Goal: Use online tool/utility: Utilize a website feature to perform a specific function

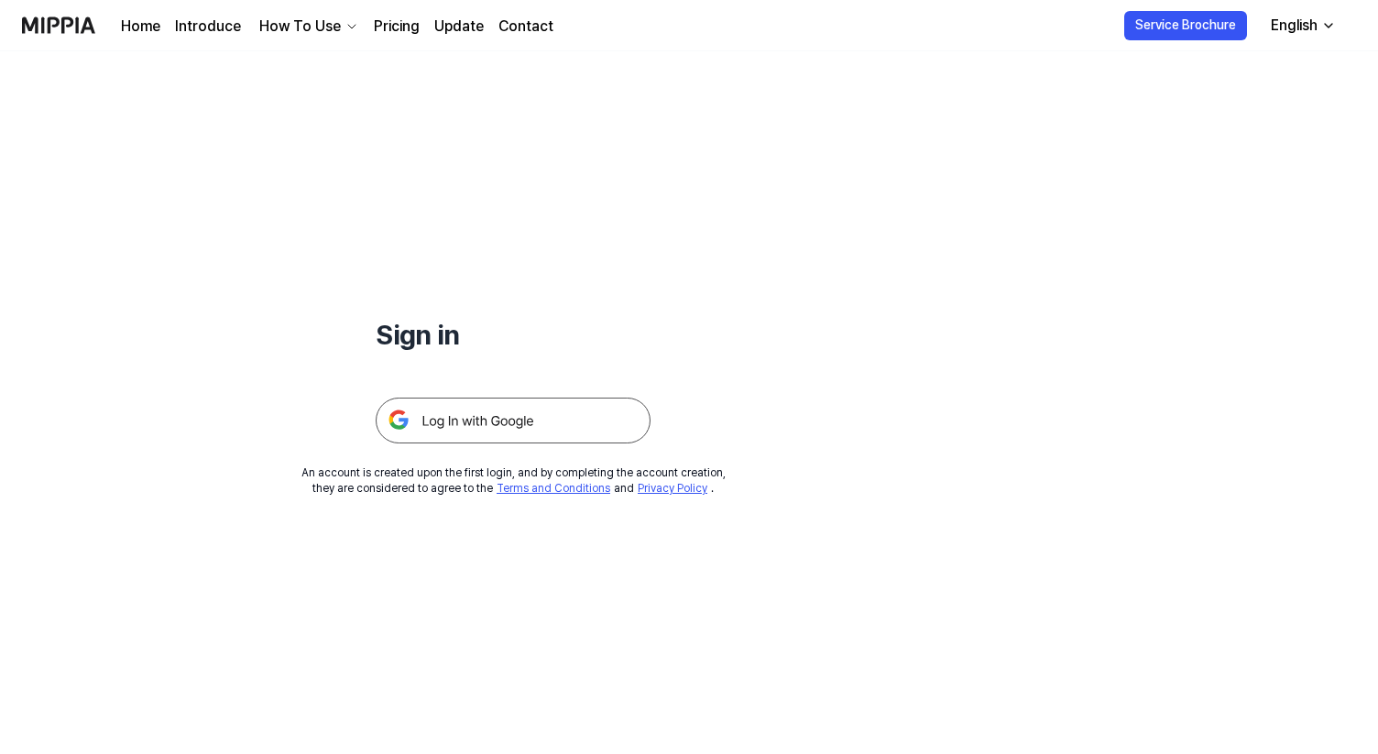
click at [496, 421] on img at bounding box center [513, 421] width 275 height 46
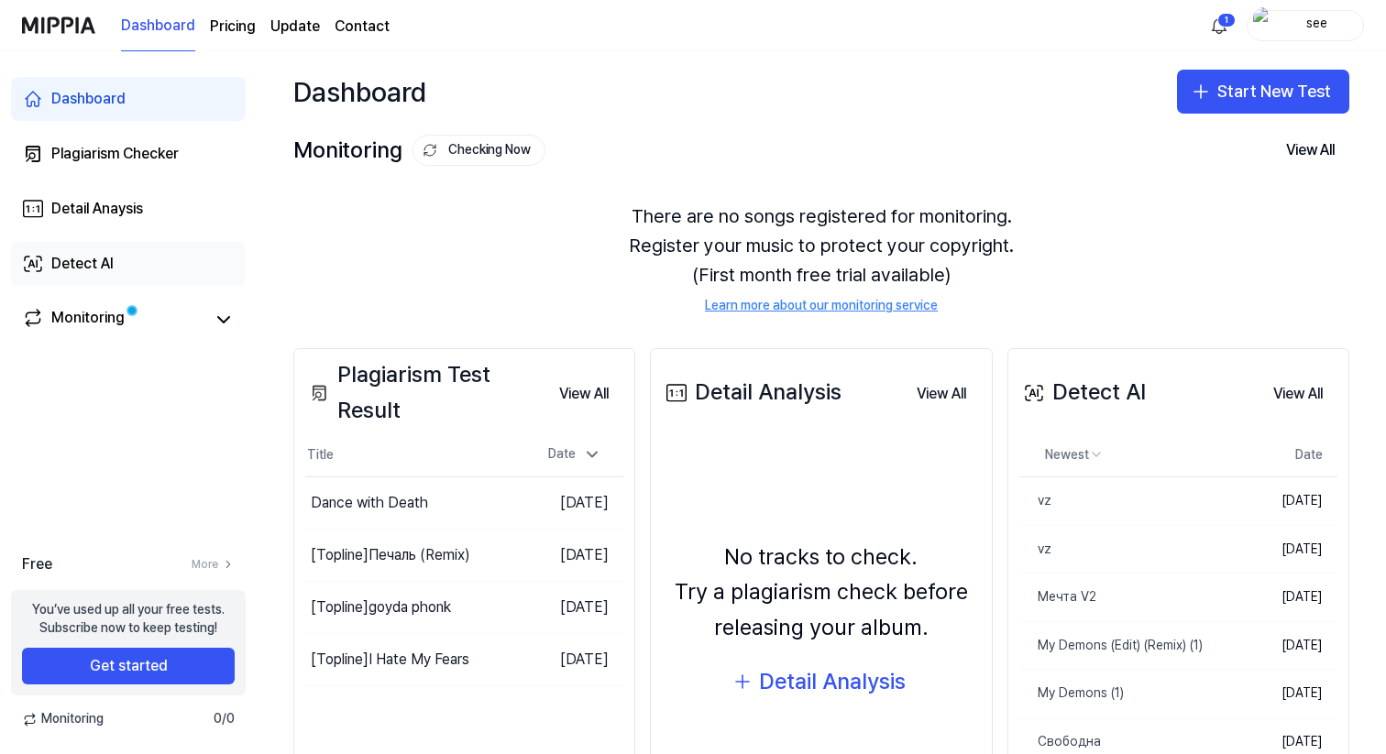
click at [76, 275] on link "Detect AI" at bounding box center [128, 264] width 235 height 44
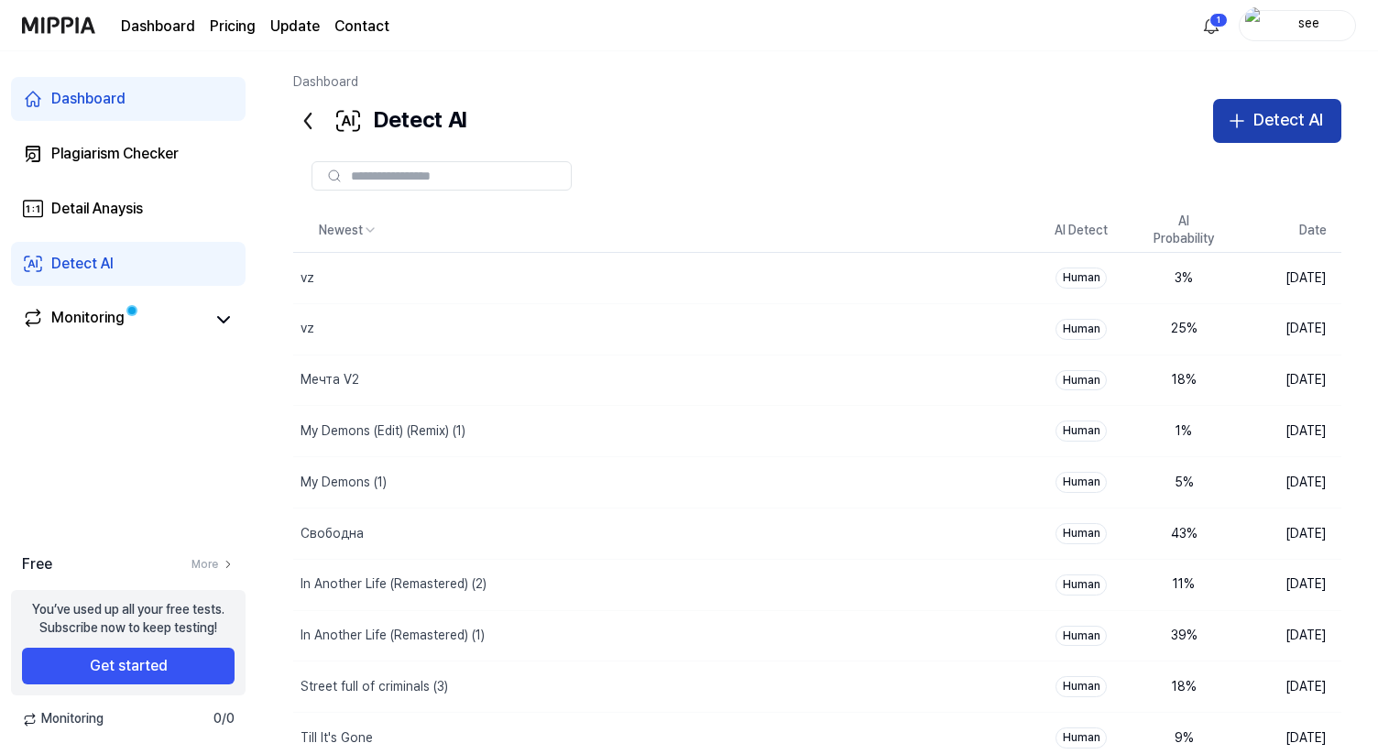
click at [1254, 126] on div "Detect AI" at bounding box center [1289, 120] width 70 height 27
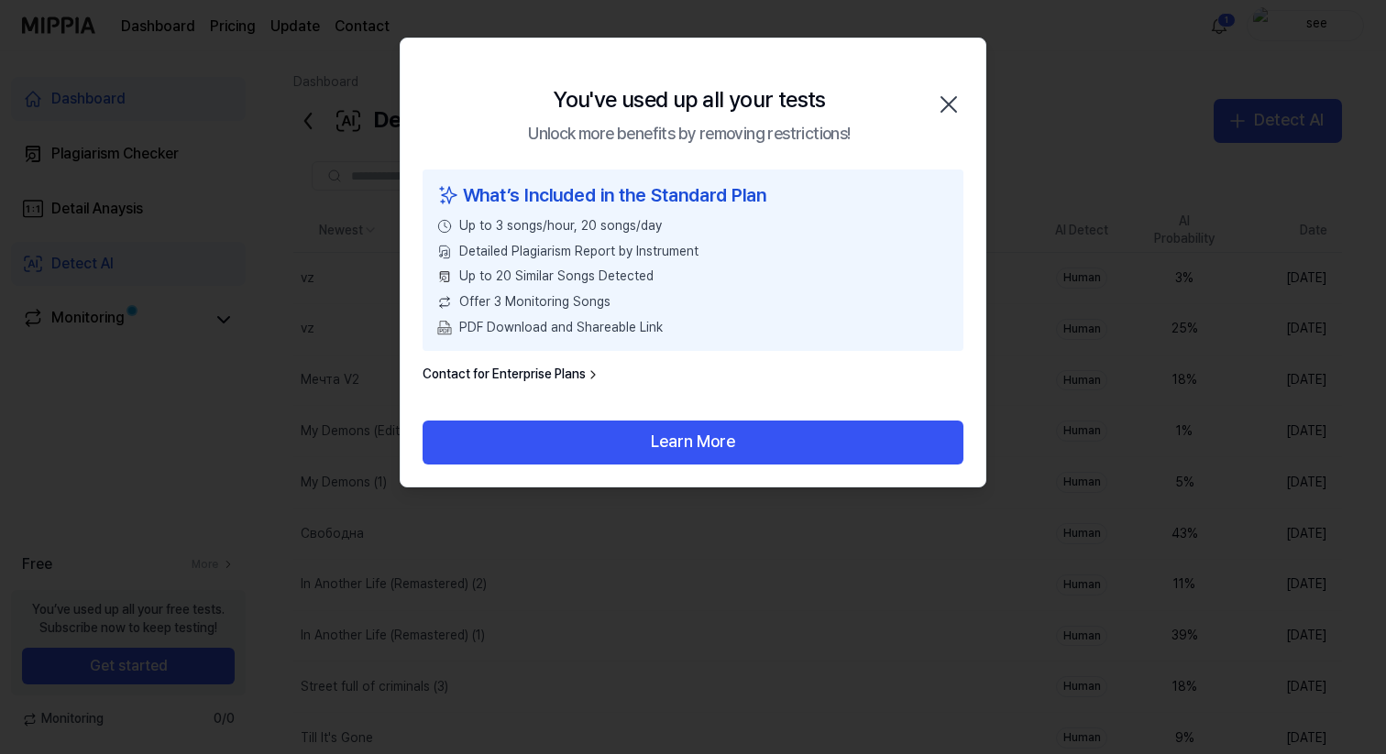
click at [941, 97] on icon "button" at bounding box center [948, 104] width 15 height 15
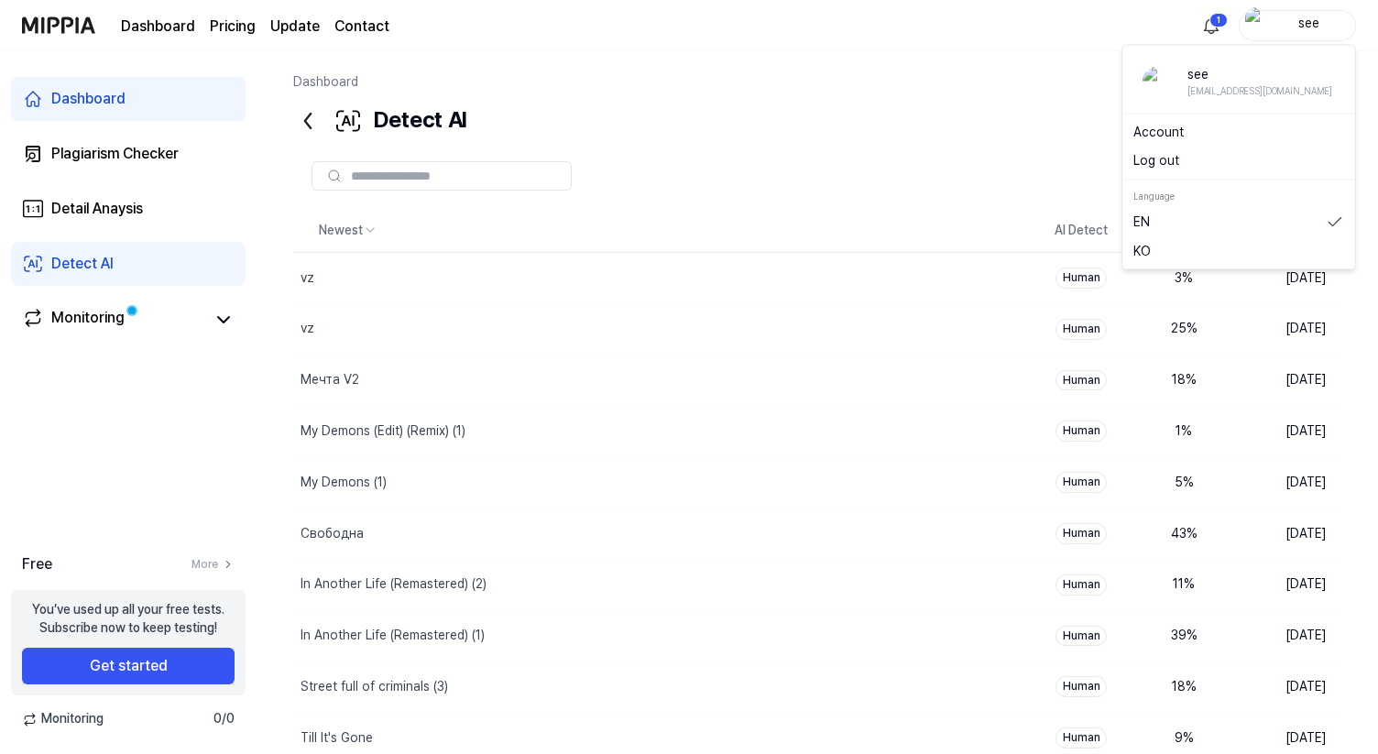
click at [1297, 35] on div "see" at bounding box center [1297, 25] width 117 height 31
click at [1187, 165] on button "Log out" at bounding box center [1239, 161] width 211 height 18
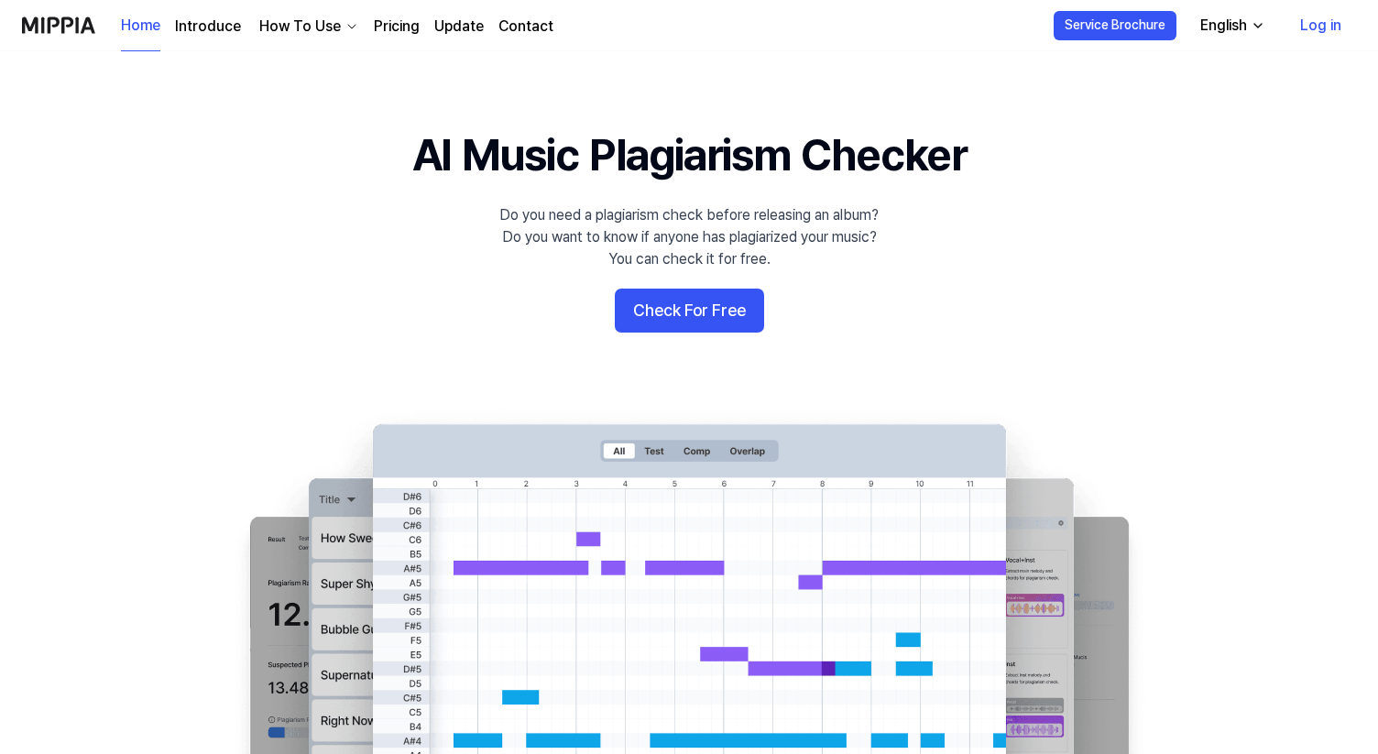
click at [1319, 25] on link "Log in" at bounding box center [1321, 25] width 71 height 51
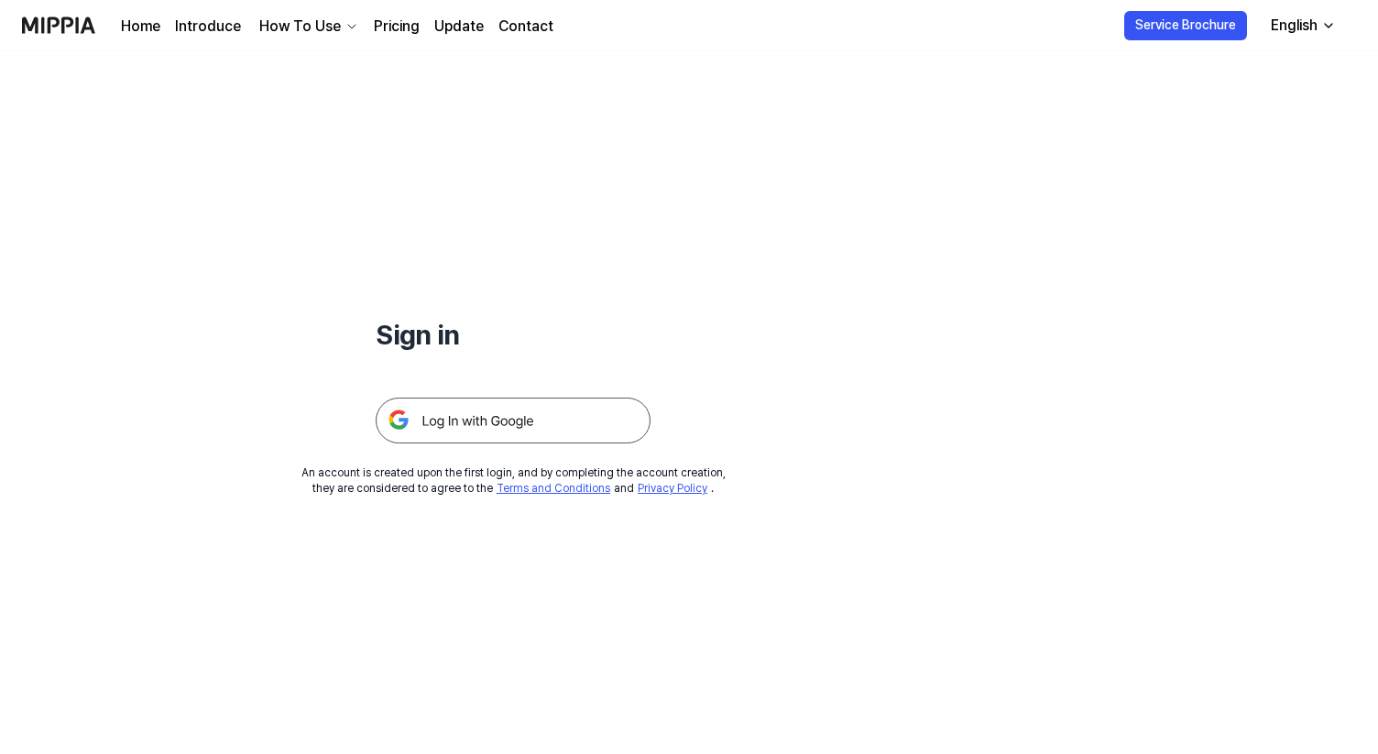
click at [498, 404] on img at bounding box center [513, 421] width 275 height 46
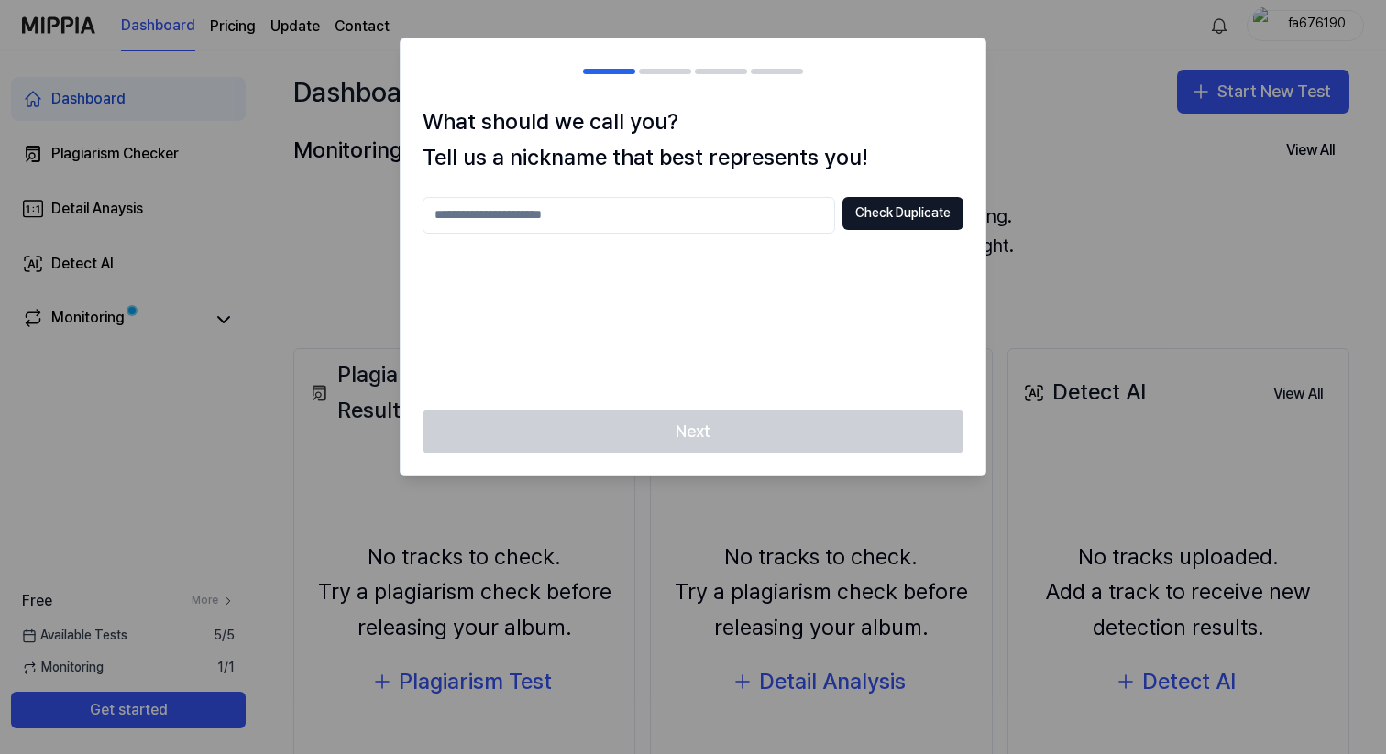
click at [674, 228] on input "text" at bounding box center [628, 215] width 412 height 37
click at [900, 211] on button "Check Duplicate" at bounding box center [902, 213] width 121 height 33
click at [597, 211] on input "***" at bounding box center [628, 215] width 412 height 37
type input "******"
click at [892, 190] on div "What should we call you? Tell us a nickname that best represents you! ****** Ch…" at bounding box center [692, 256] width 585 height 305
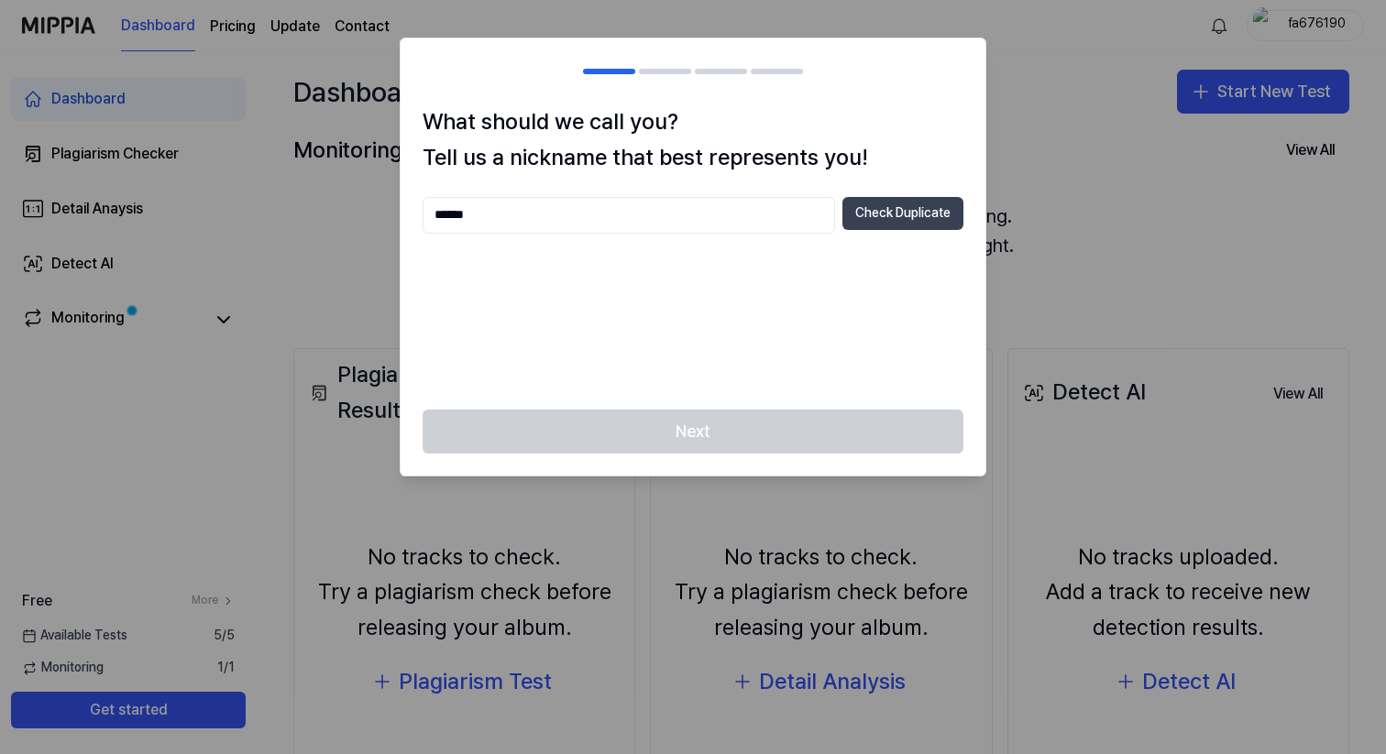
click at [887, 203] on button "Check Duplicate" at bounding box center [902, 213] width 121 height 33
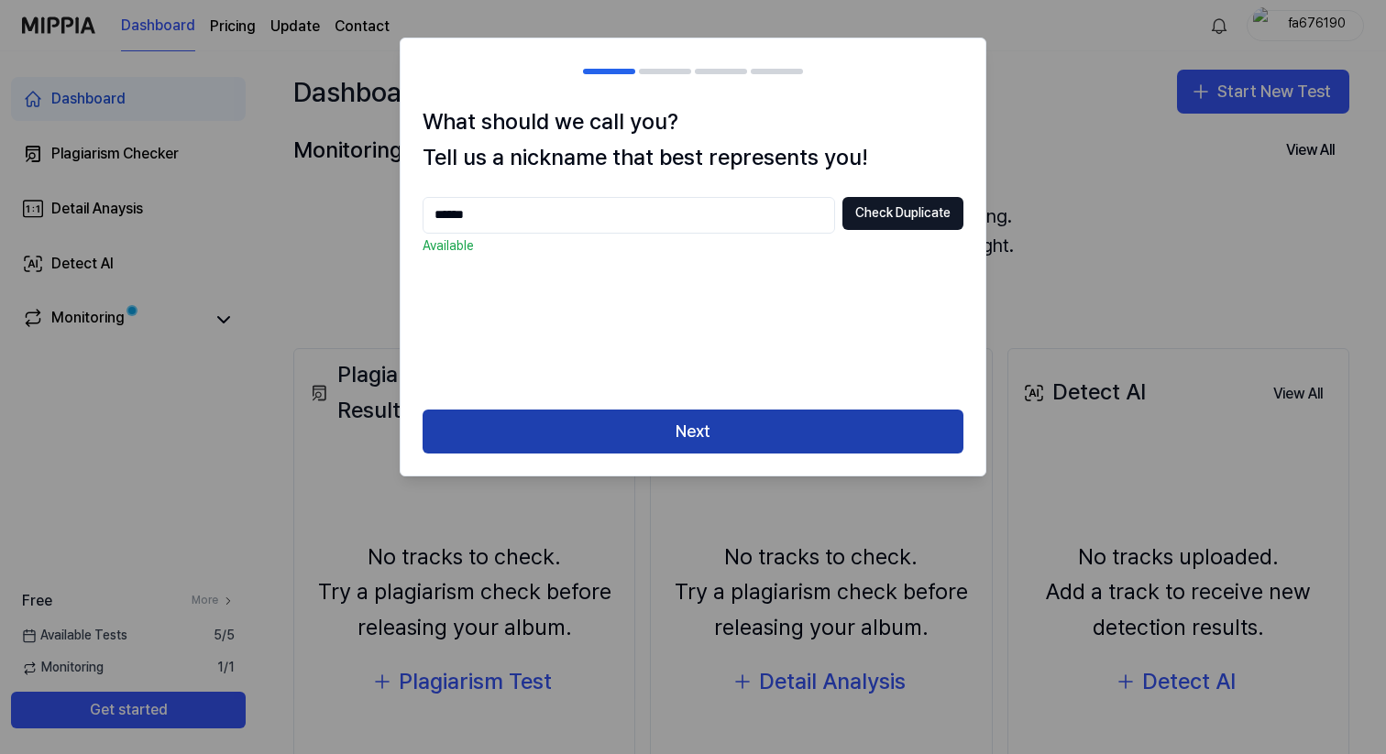
click at [651, 417] on button "Next" at bounding box center [692, 432] width 541 height 44
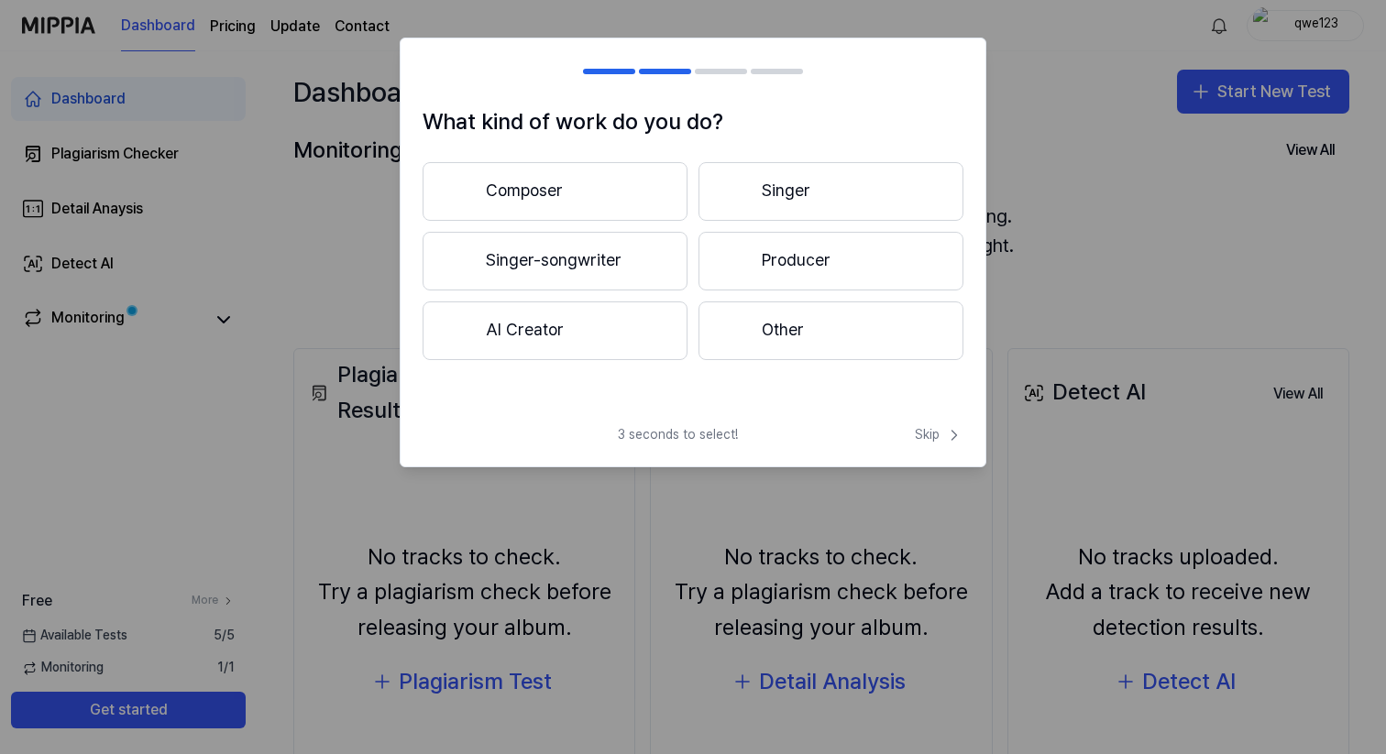
click at [820, 271] on button "Producer" at bounding box center [830, 261] width 265 height 59
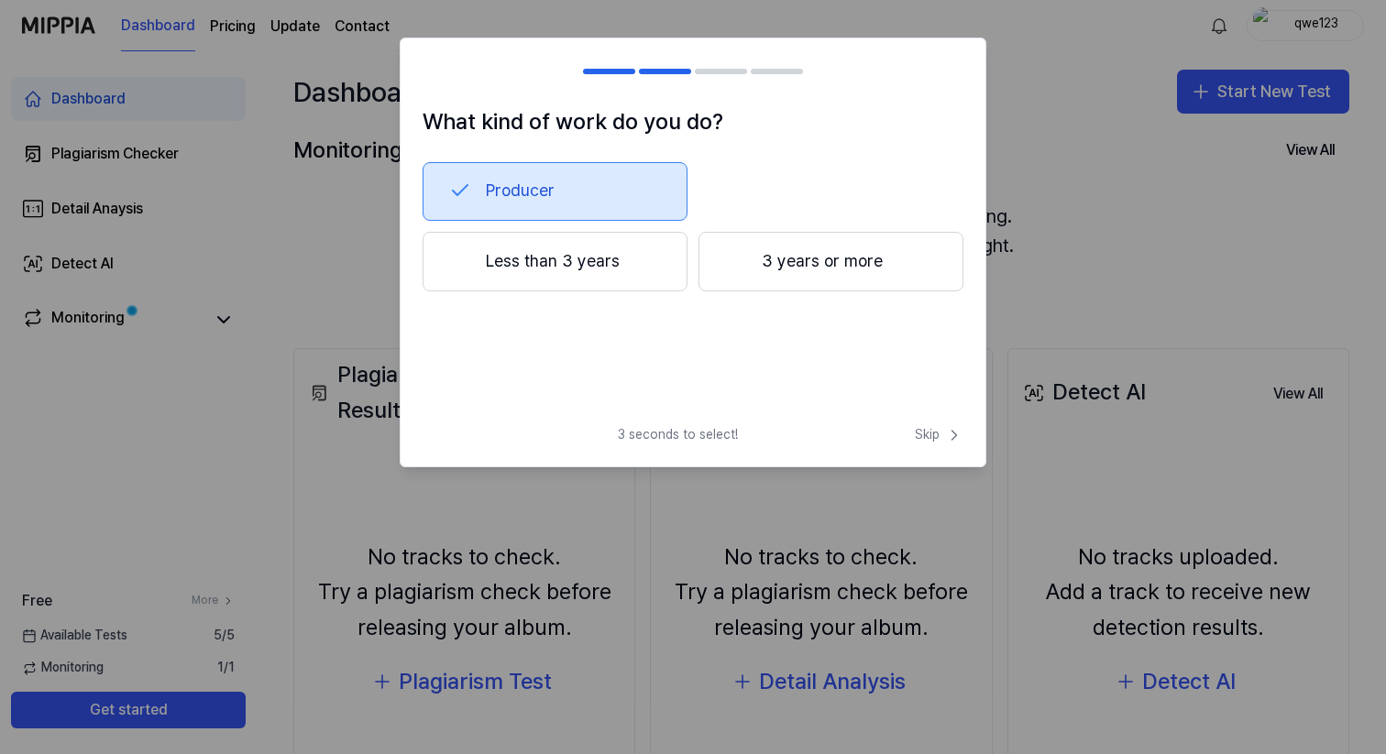
click at [630, 282] on button "Less than 3 years" at bounding box center [554, 262] width 265 height 60
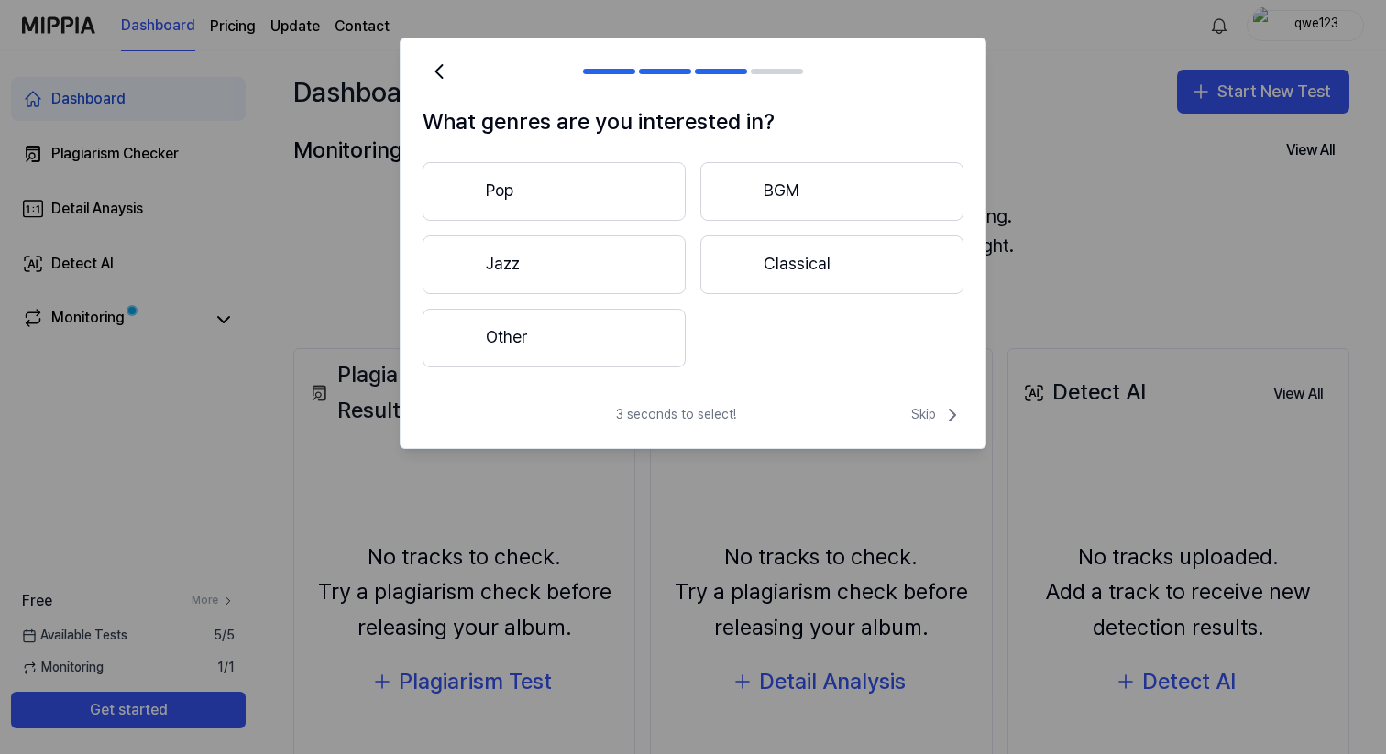
click at [641, 341] on button "Other" at bounding box center [553, 338] width 263 height 59
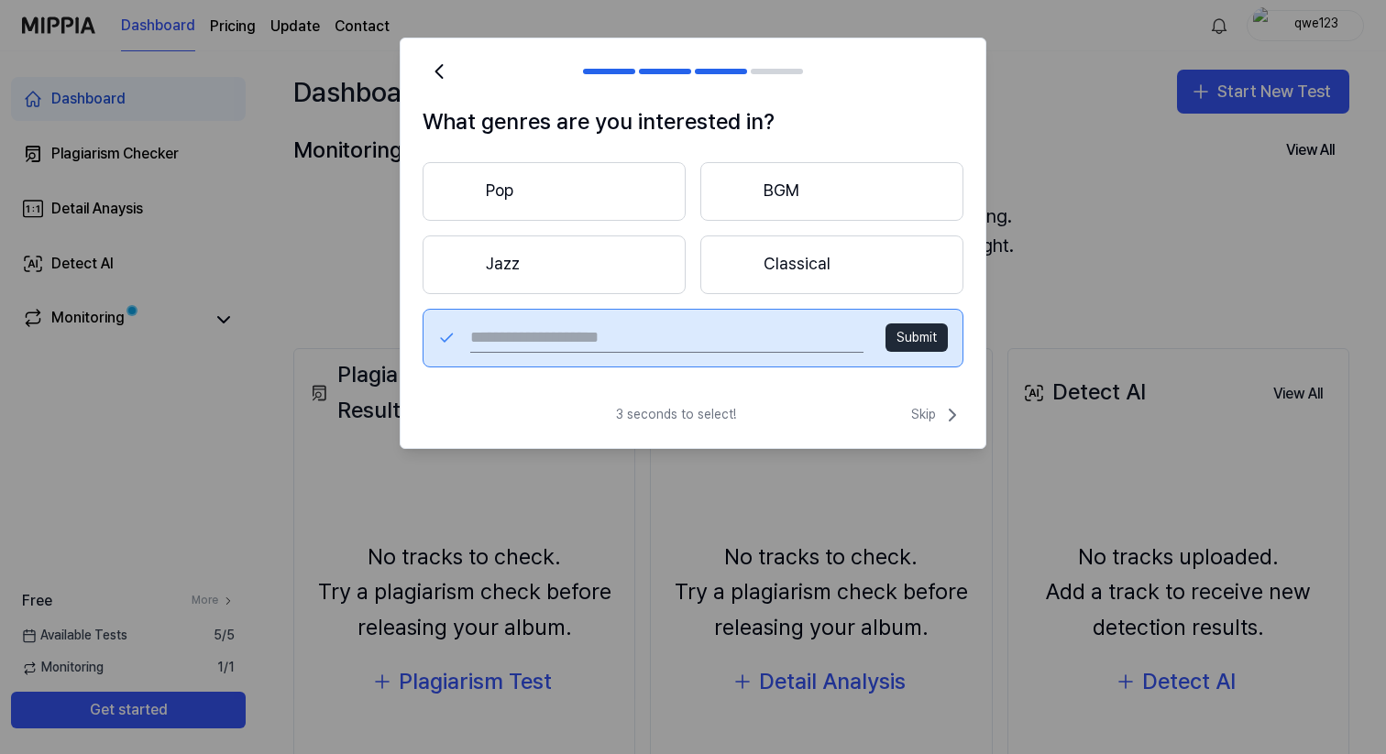
click at [618, 207] on button "Pop" at bounding box center [553, 191] width 263 height 59
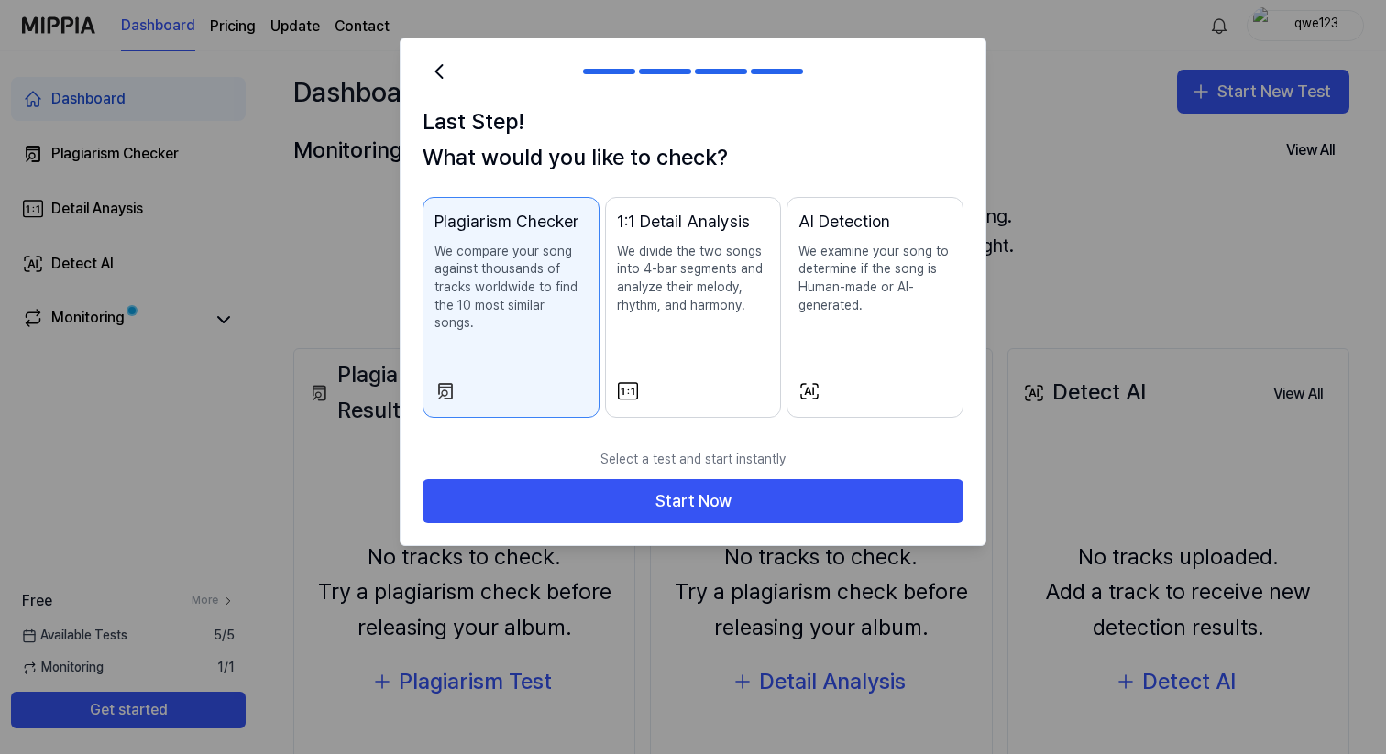
click at [880, 297] on p "We examine your song to determine if the song is Human-made or AI-generated." at bounding box center [874, 278] width 153 height 71
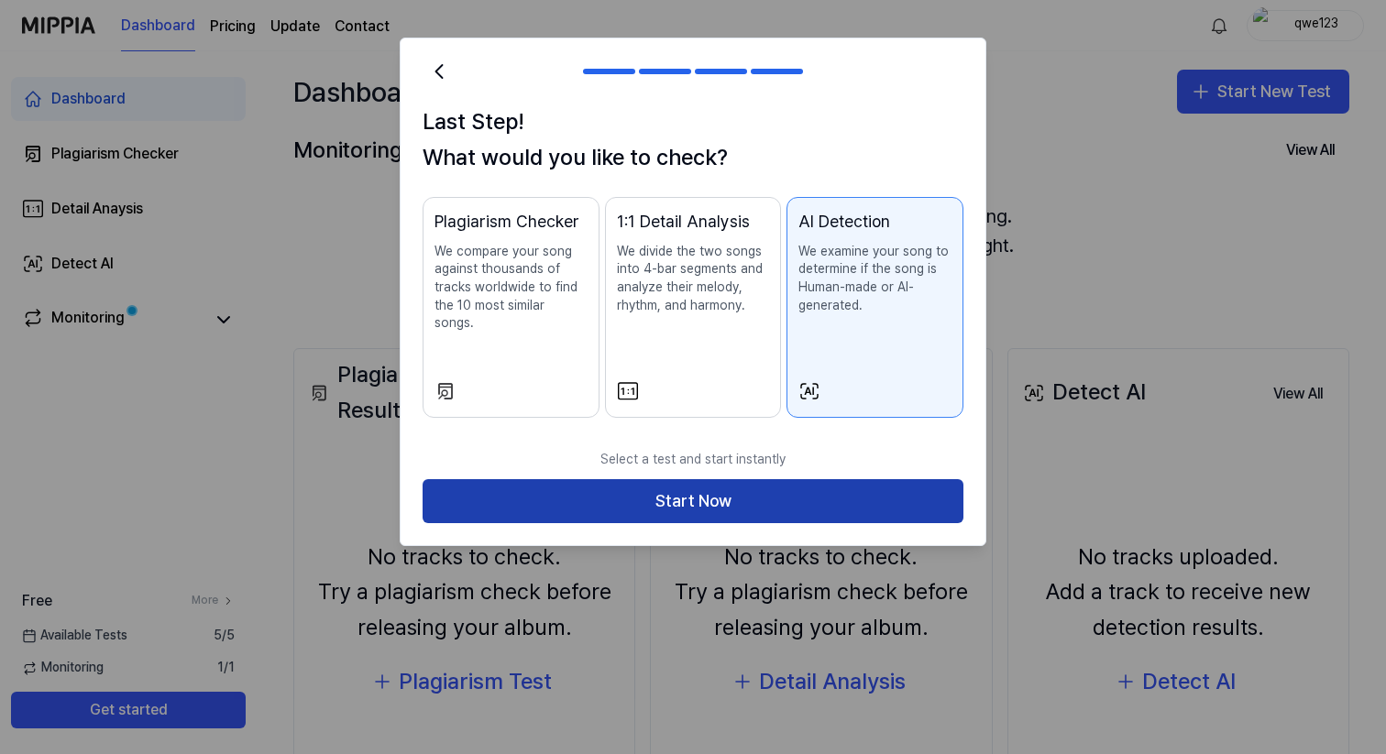
click at [743, 479] on button "Start Now" at bounding box center [692, 501] width 541 height 44
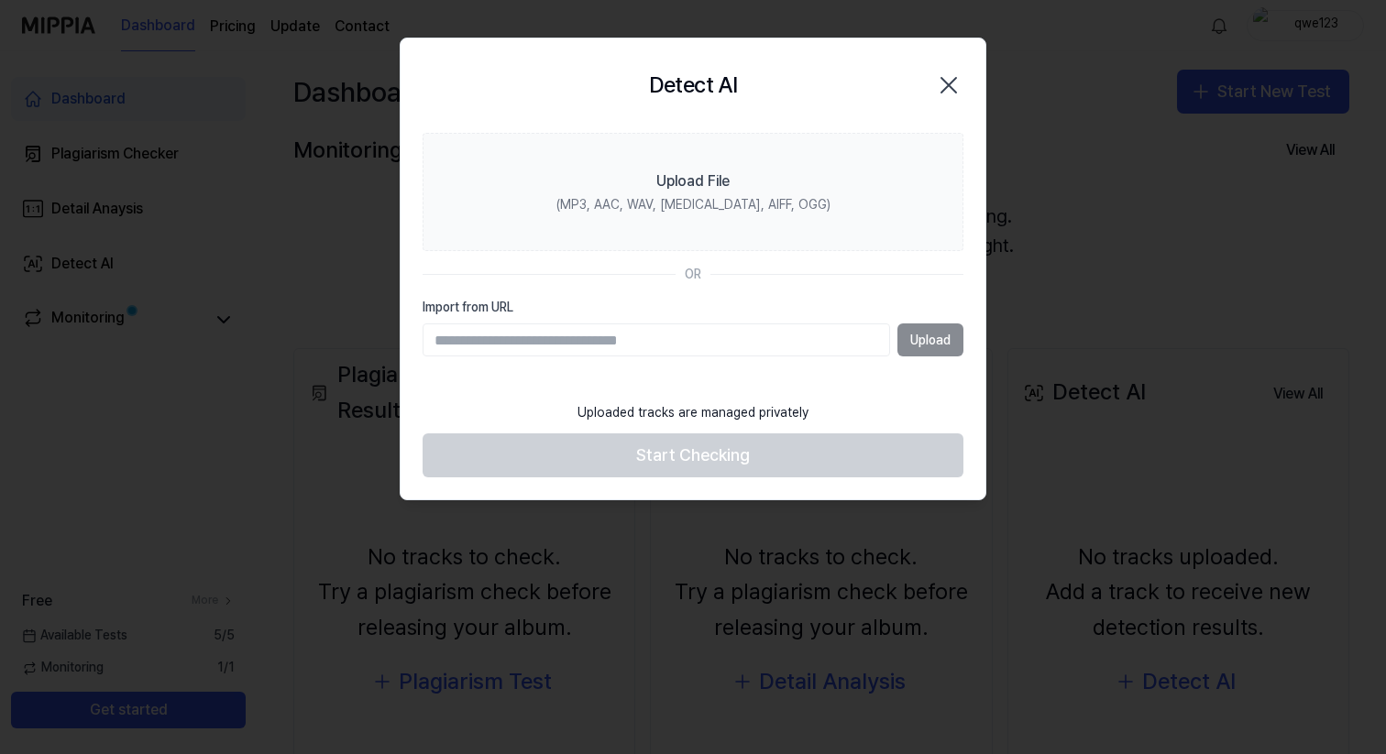
click at [940, 88] on icon "button" at bounding box center [948, 85] width 29 height 29
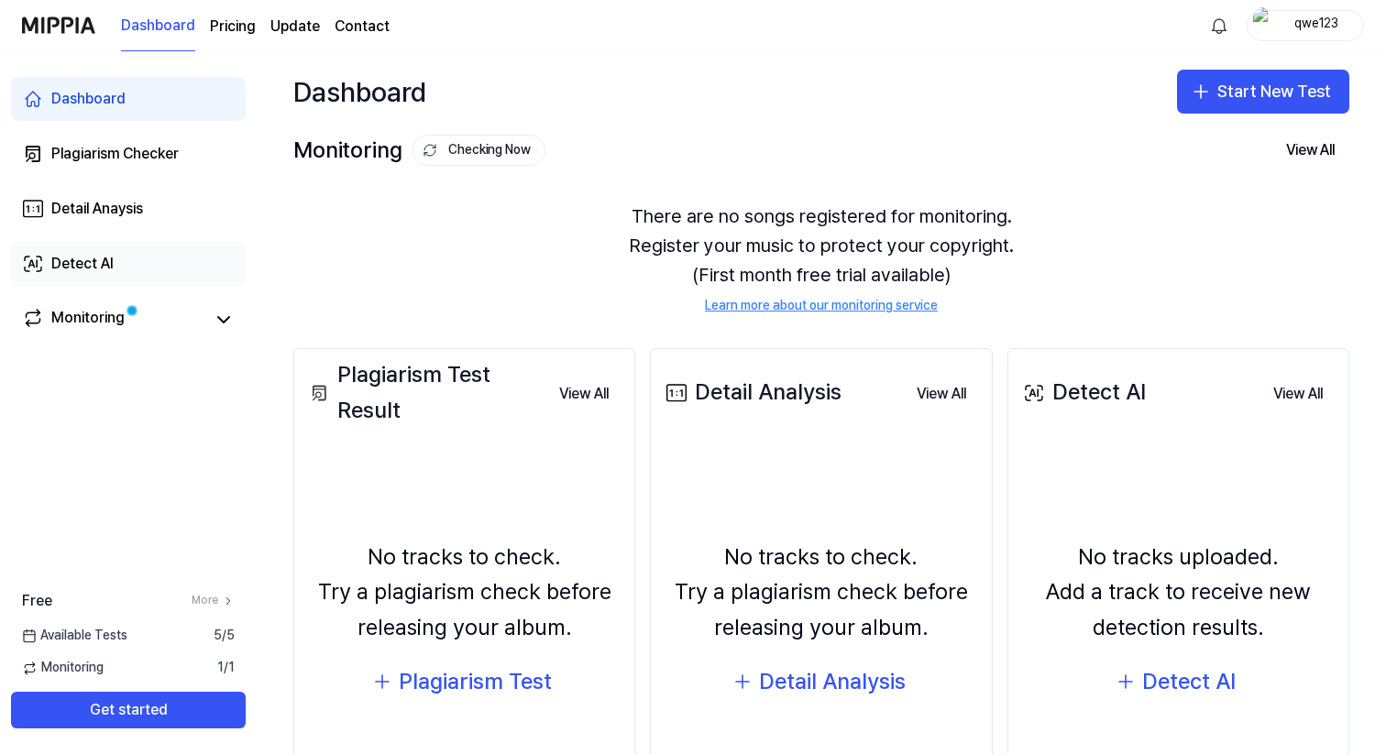
click at [98, 264] on div "Detect AI" at bounding box center [82, 264] width 62 height 22
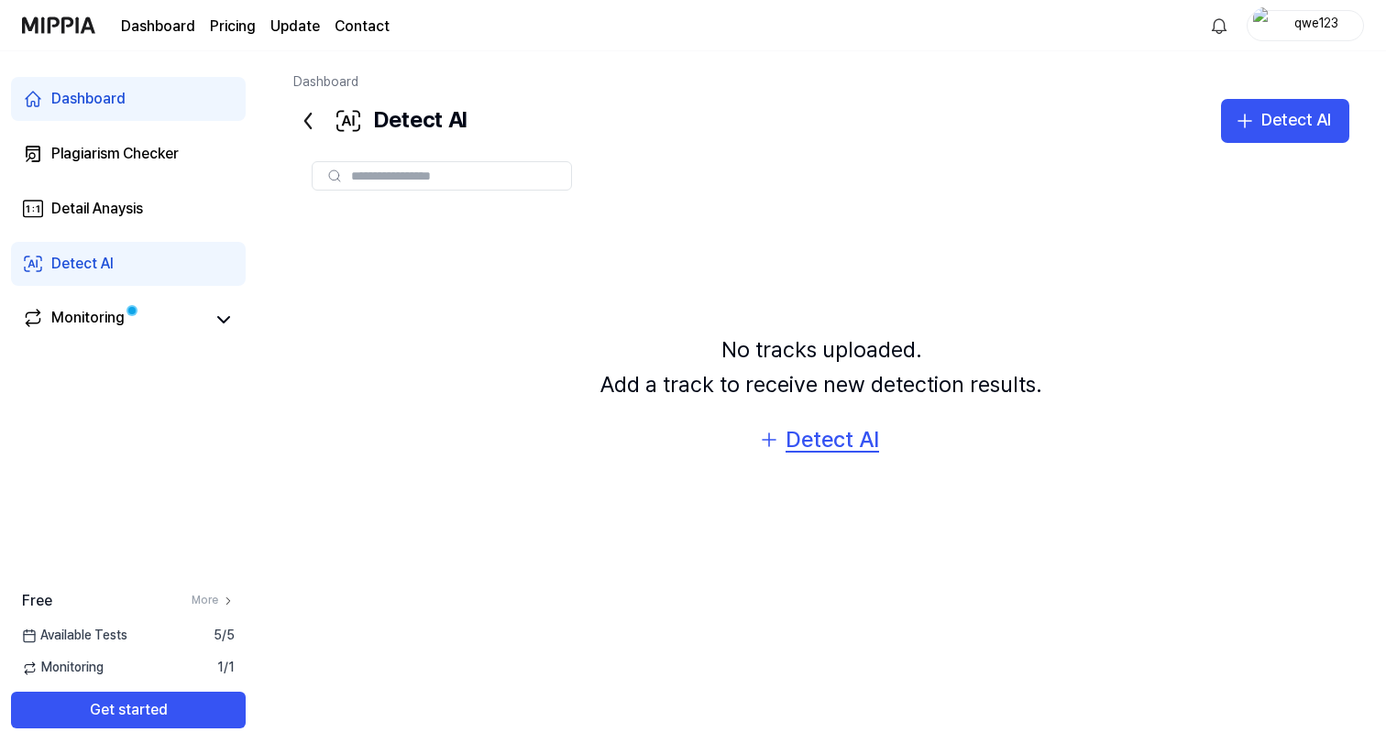
click at [815, 429] on div "Detect AI" at bounding box center [831, 439] width 93 height 35
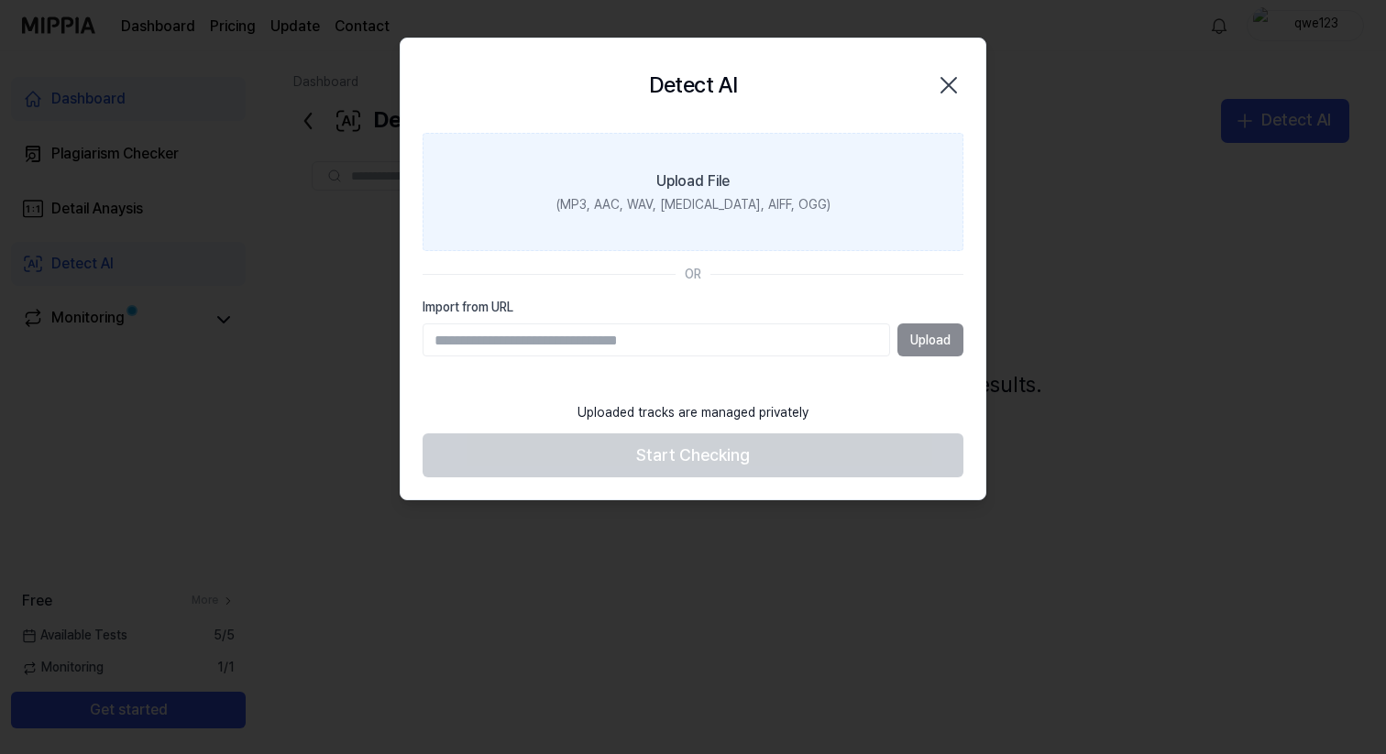
click at [686, 211] on div "(MP3, AAC, WAV, [MEDICAL_DATA], AIFF, OGG)" at bounding box center [693, 205] width 274 height 18
click at [0, 0] on input "Upload File (MP3, AAC, WAV, [MEDICAL_DATA], AIFF, OGG)" at bounding box center [0, 0] width 0 height 0
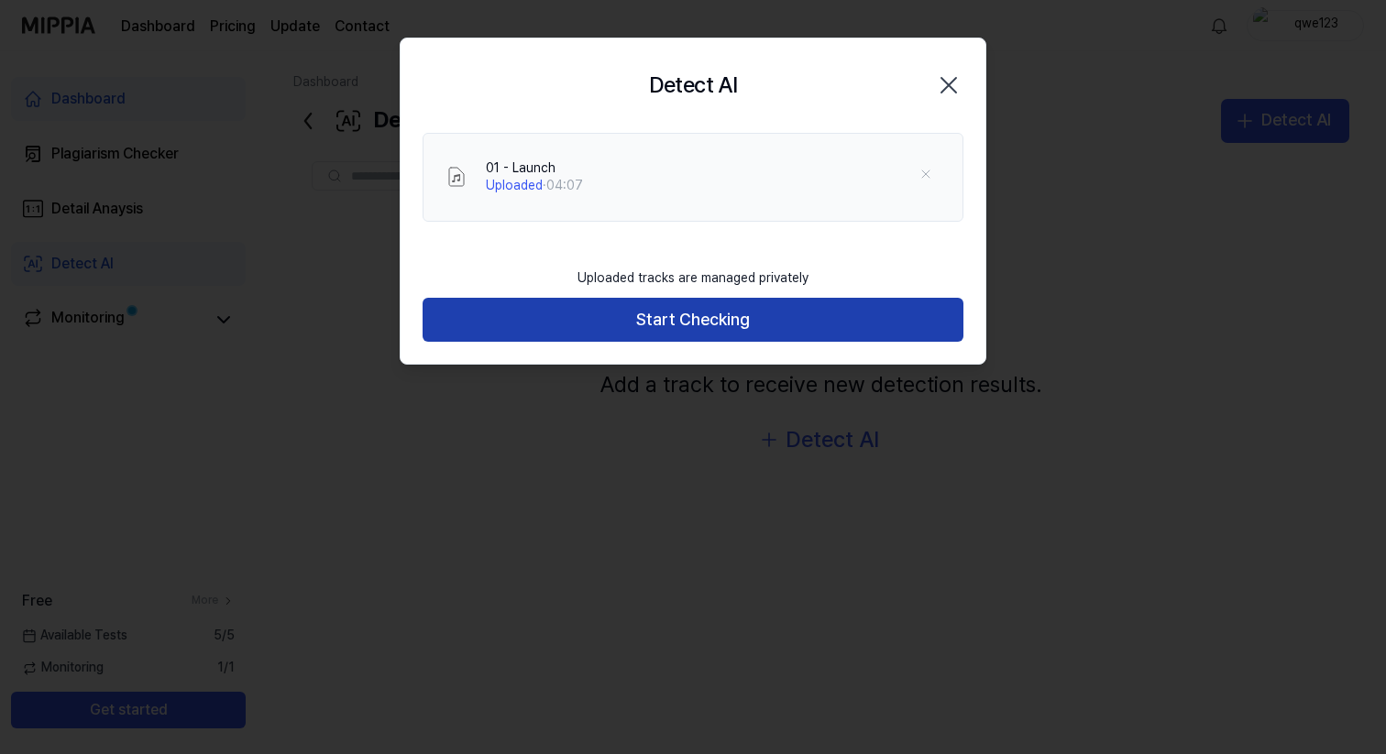
click at [687, 316] on button "Start Checking" at bounding box center [692, 320] width 541 height 44
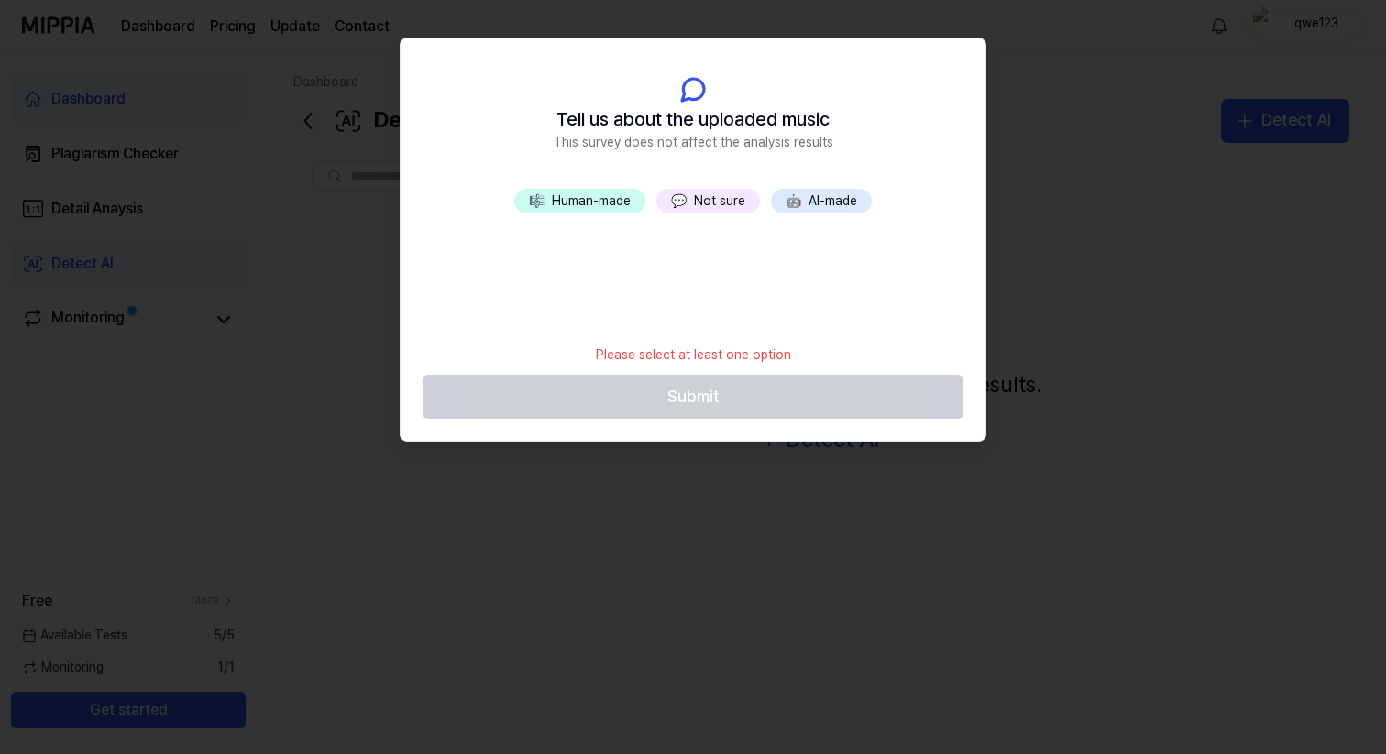
click at [598, 205] on button "🎼 Human-made" at bounding box center [579, 202] width 131 height 26
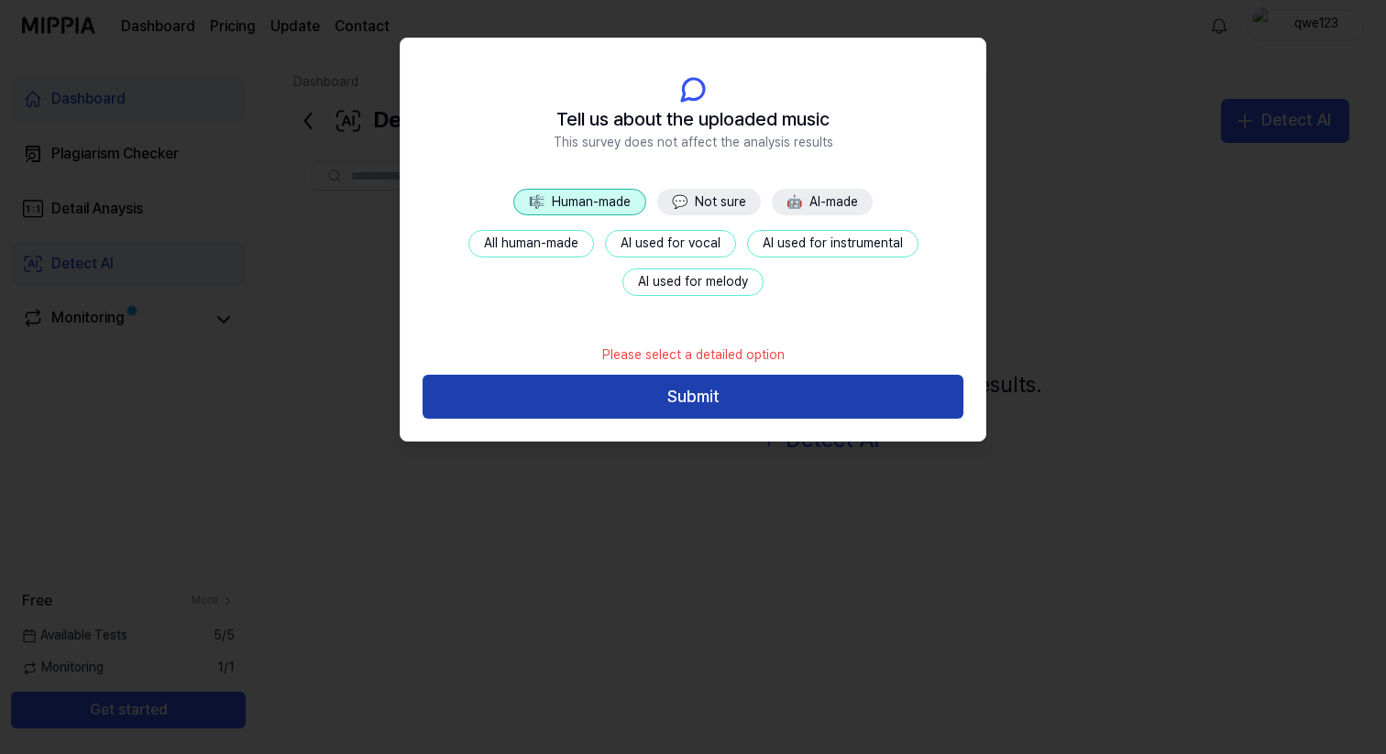
click at [682, 379] on button "Submit" at bounding box center [692, 397] width 541 height 44
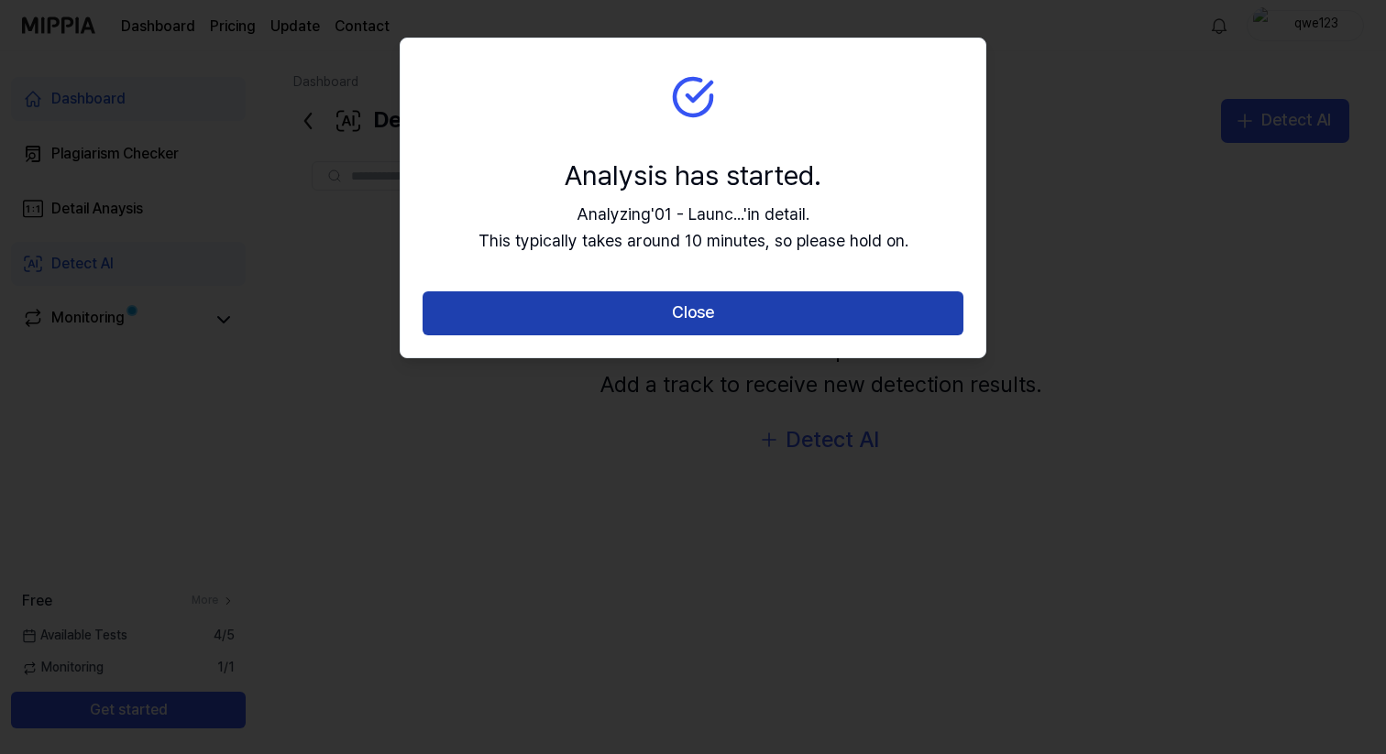
click at [704, 321] on button "Close" at bounding box center [692, 313] width 541 height 44
